Goal: Communication & Community: Answer question/provide support

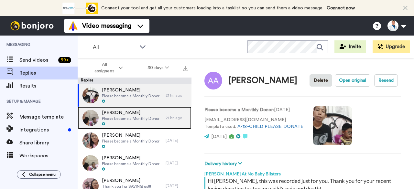
click at [132, 115] on span "[PERSON_NAME]" at bounding box center [131, 113] width 58 height 6
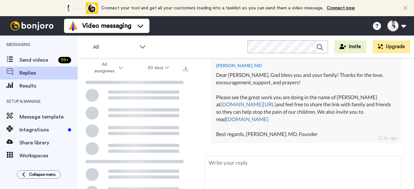
scroll to position [236, 0]
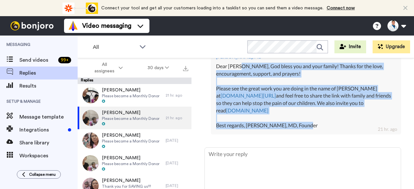
drag, startPoint x: 325, startPoint y: 137, endPoint x: 239, endPoint y: 74, distance: 105.9
click at [239, 74] on div "[PERSON_NAME], MD Dear [PERSON_NAME], God bless you and your family! Thanks for…" at bounding box center [306, 91] width 190 height 86
copy div "[DEMOGRAPHIC_DATA] bless you and your family! Thanks for the love, encouragemen…"
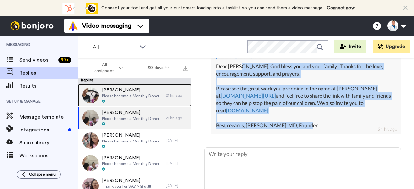
click at [113, 97] on span "Please become a Monthly Donor" at bounding box center [131, 95] width 58 height 5
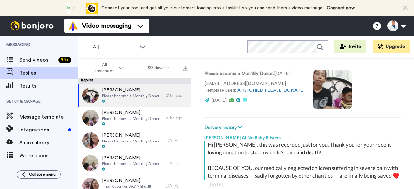
scroll to position [99, 0]
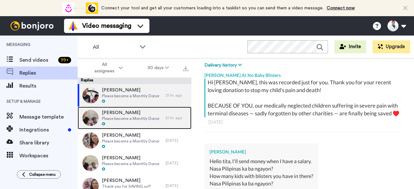
click at [113, 116] on span "Please become a Monthly Donor" at bounding box center [131, 118] width 58 height 5
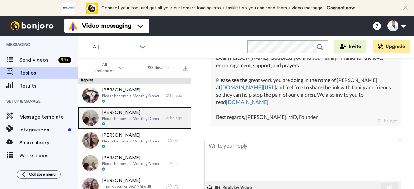
scroll to position [221, 0]
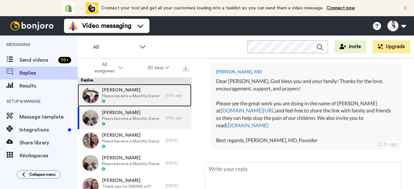
click at [145, 104] on div "[PERSON_NAME] Please become a Monthly Donor" at bounding box center [122, 95] width 88 height 23
type textarea "x"
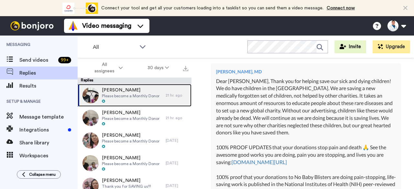
scroll to position [377, 0]
